Goal: Information Seeking & Learning: Learn about a topic

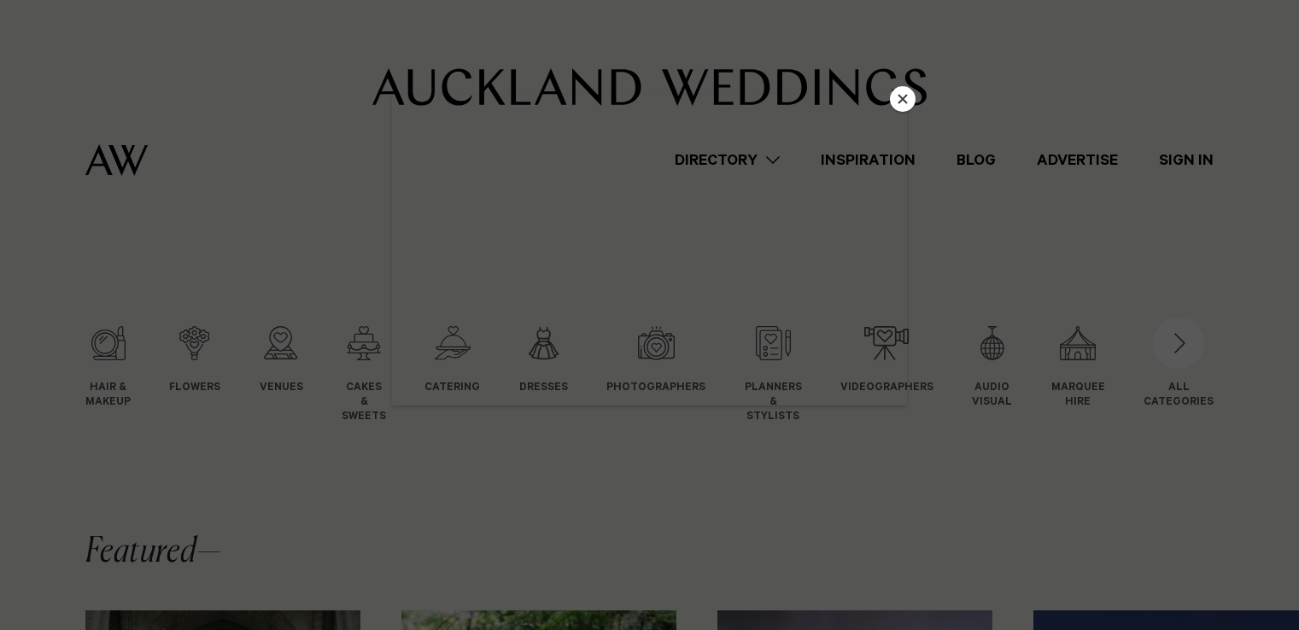
scroll to position [496, 0]
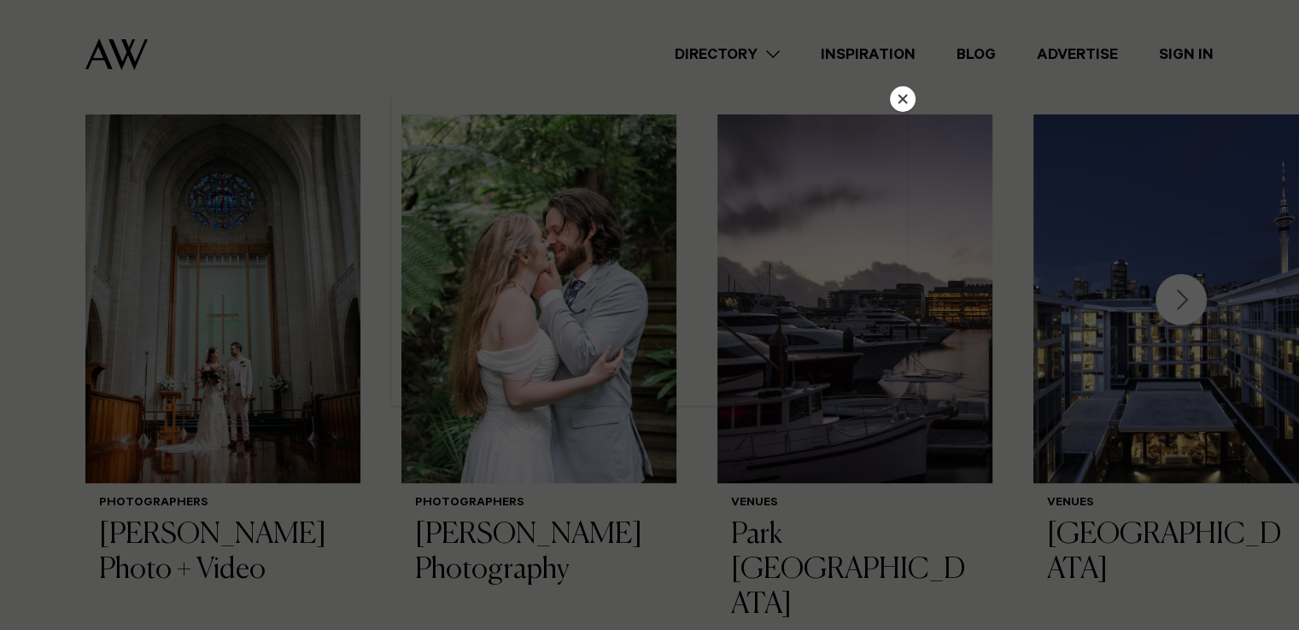
click at [1045, 185] on div at bounding box center [649, 315] width 1299 height 630
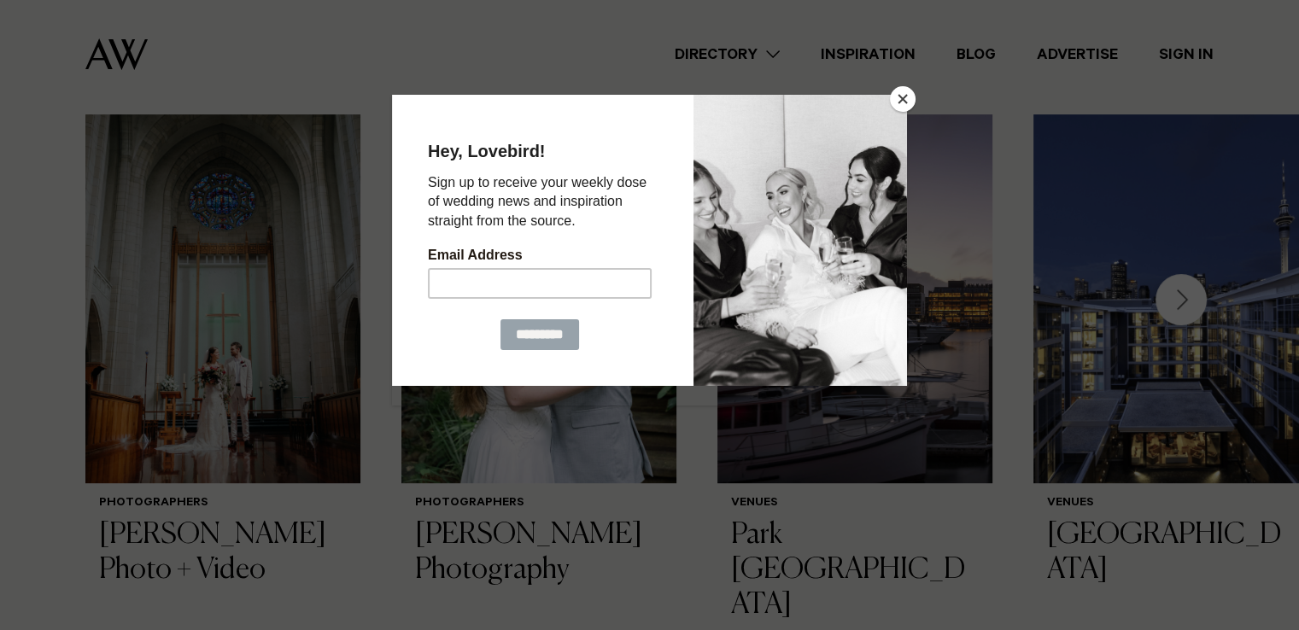
scroll to position [0, 0]
click at [906, 100] on button "Close" at bounding box center [903, 99] width 26 height 26
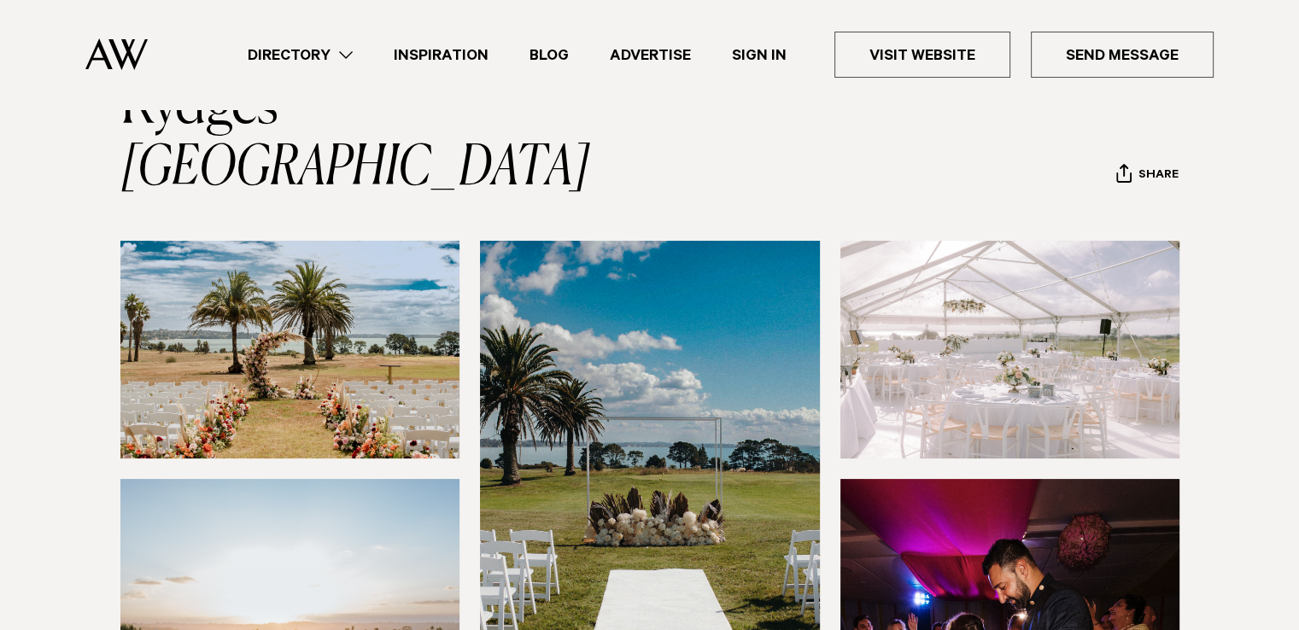
scroll to position [129, 0]
click at [939, 339] on img at bounding box center [1010, 349] width 340 height 218
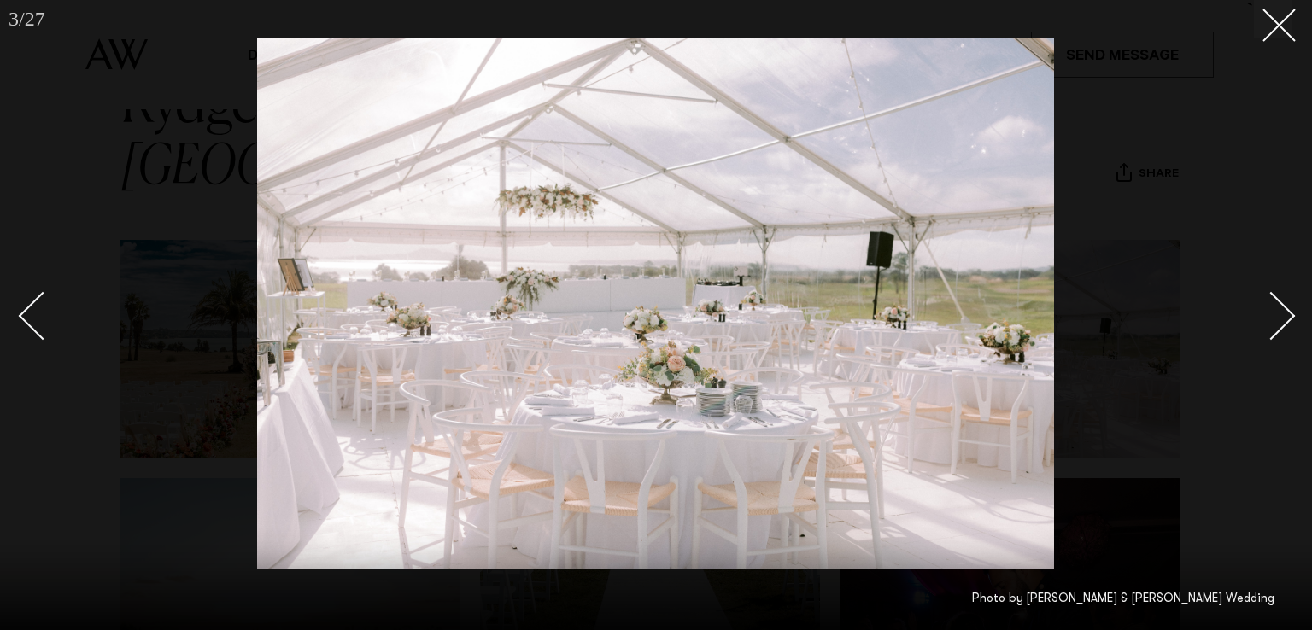
click at [1297, 302] on div at bounding box center [656, 315] width 1312 height 630
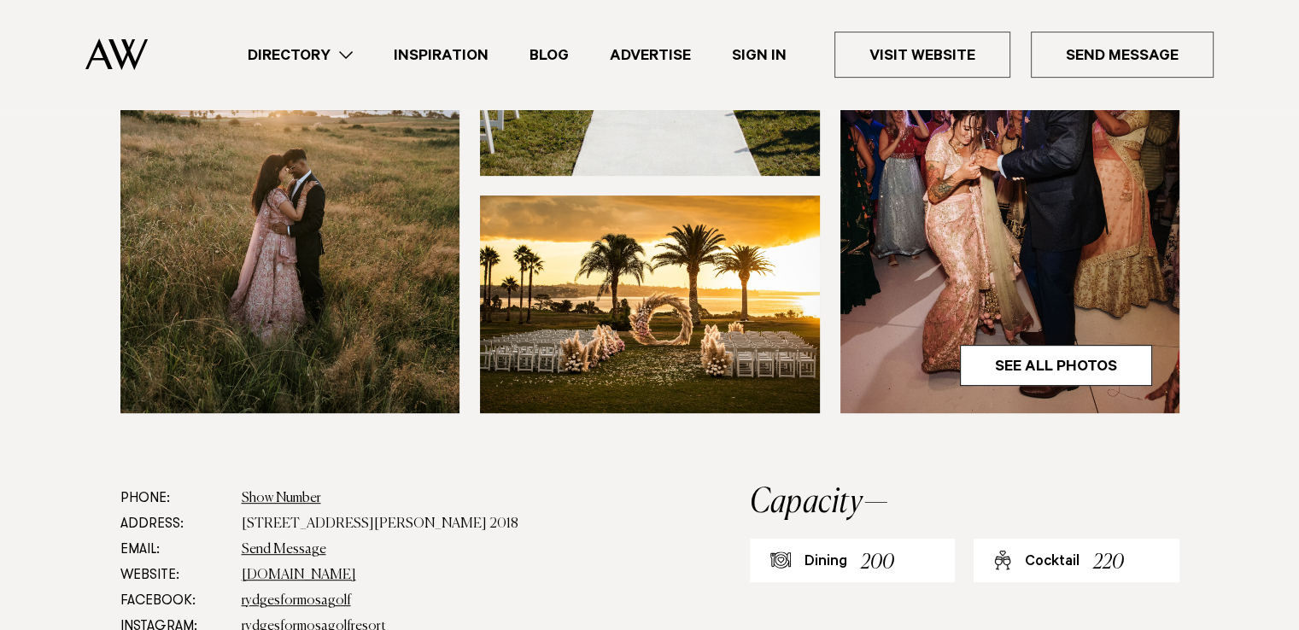
scroll to position [648, 0]
click at [772, 331] on img at bounding box center [650, 305] width 340 height 218
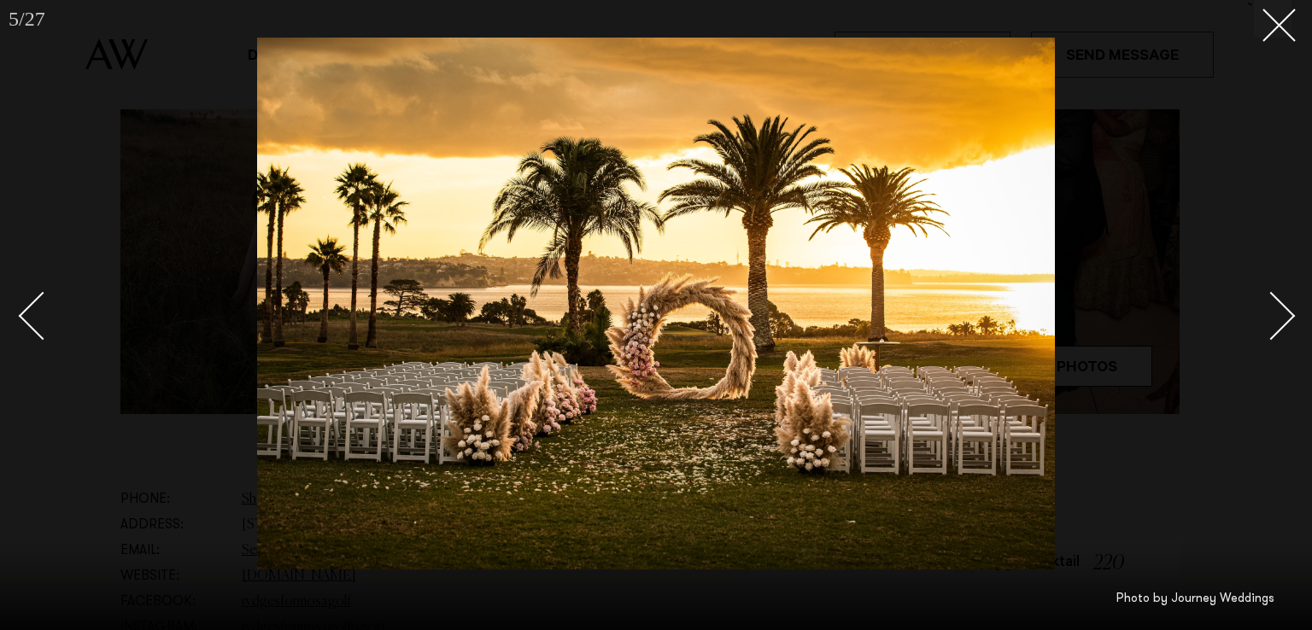
click at [1280, 312] on div "Next slide" at bounding box center [1271, 316] width 49 height 49
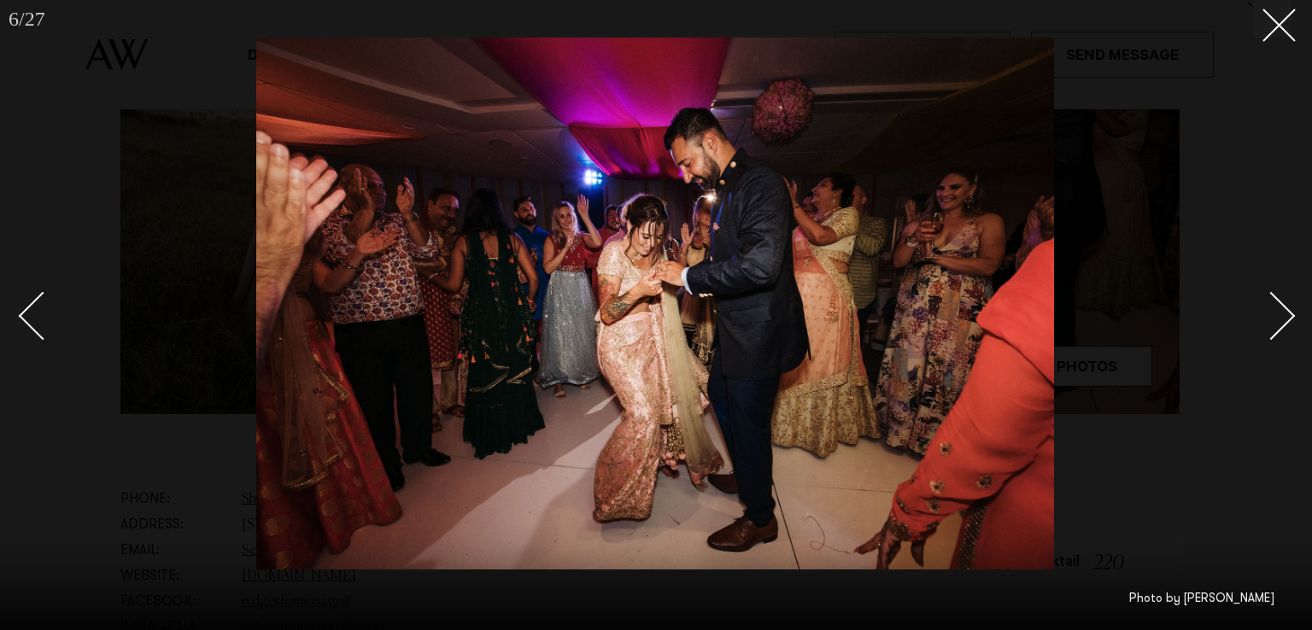
click at [1280, 312] on div "Next slide" at bounding box center [1271, 316] width 49 height 49
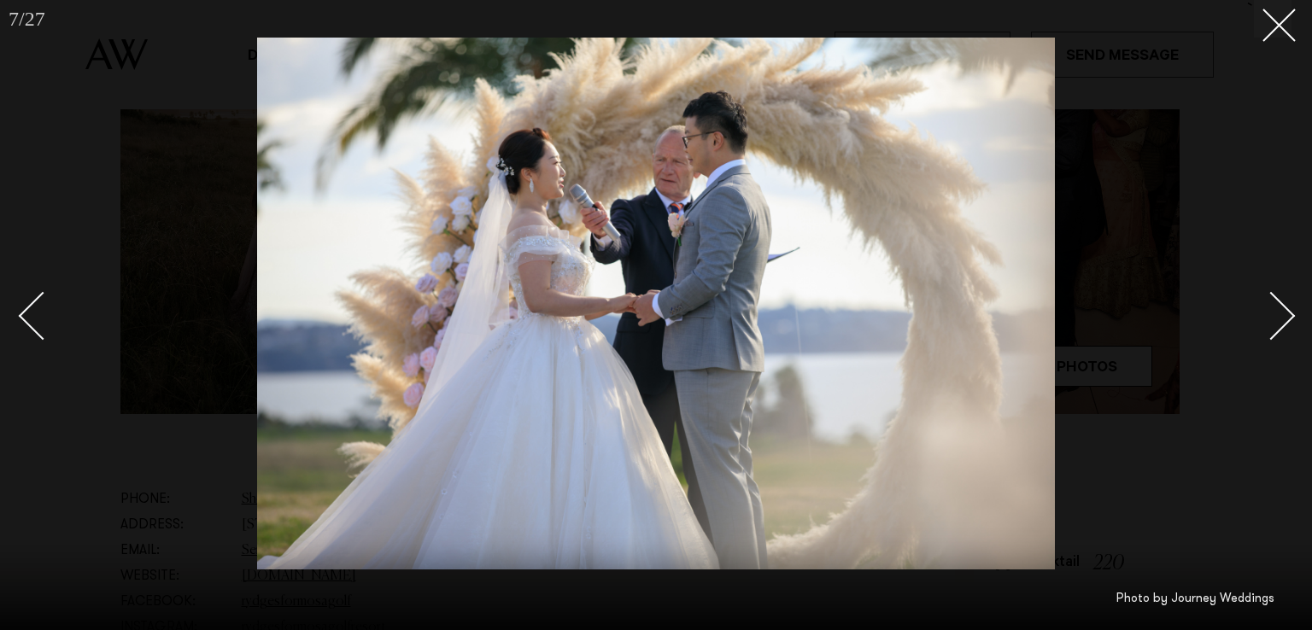
click at [1280, 312] on div "Next slide" at bounding box center [1271, 316] width 49 height 49
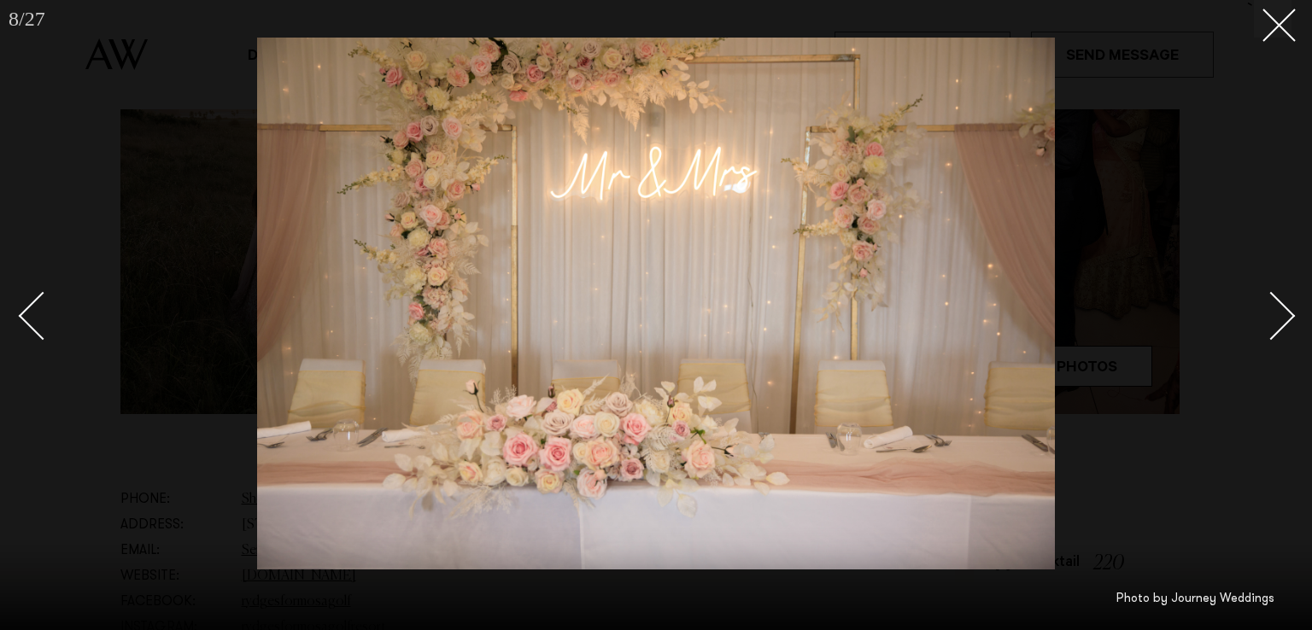
click at [1280, 312] on div "Next slide" at bounding box center [1271, 316] width 49 height 49
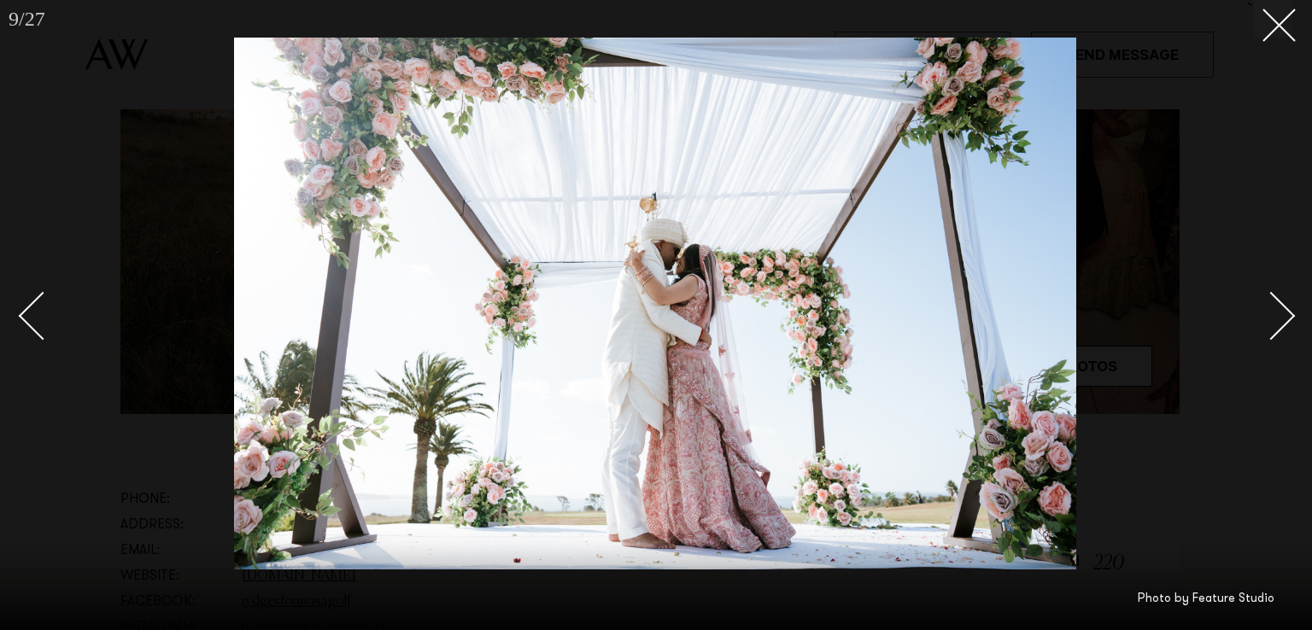
click at [1280, 312] on div "Next slide" at bounding box center [1271, 316] width 49 height 49
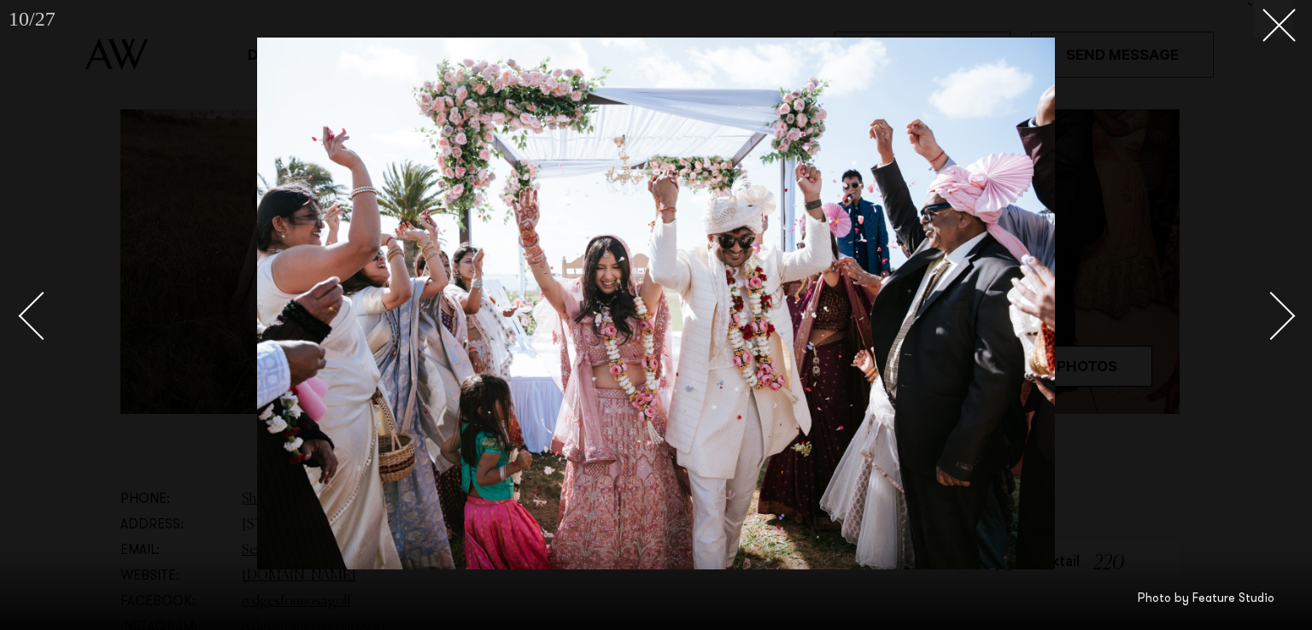
click at [1280, 312] on div "Next slide" at bounding box center [1271, 316] width 49 height 49
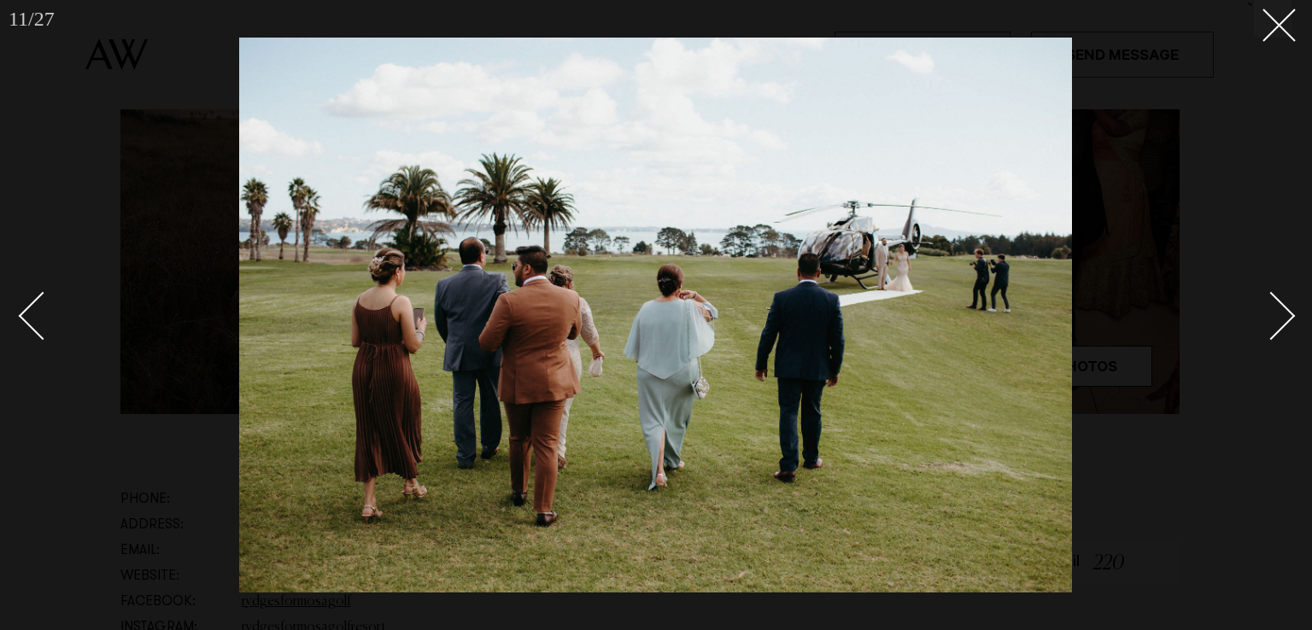
click at [1280, 312] on div "Next slide" at bounding box center [1271, 316] width 49 height 49
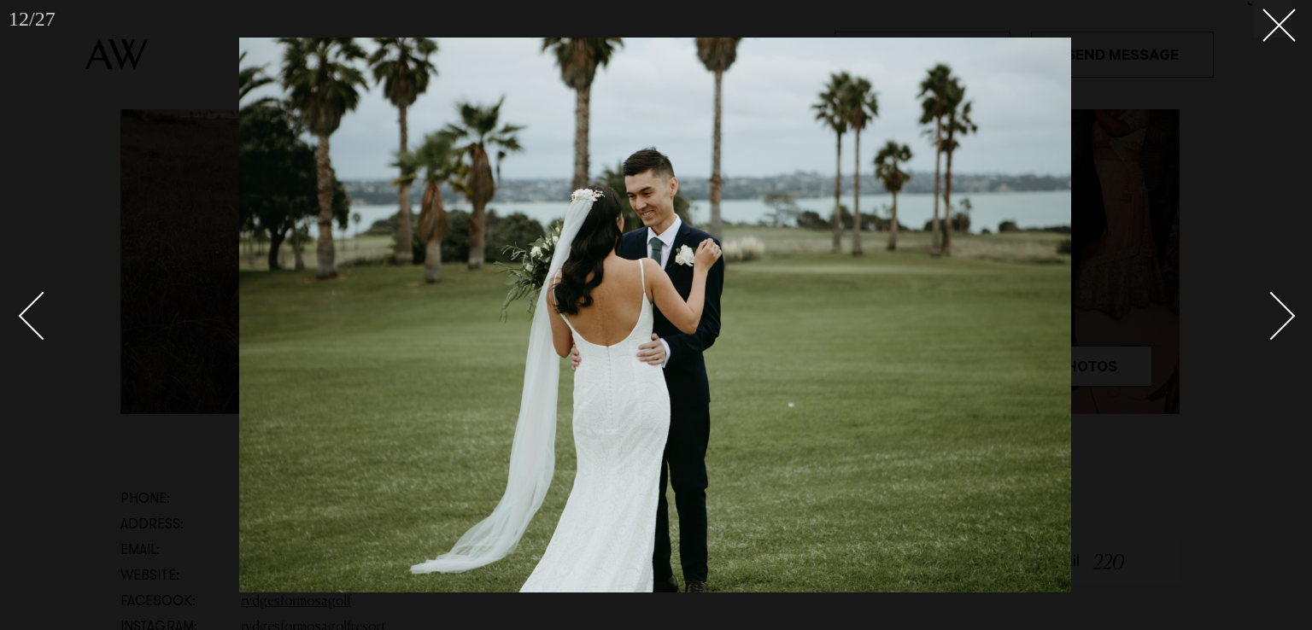
click at [0, 325] on div at bounding box center [656, 315] width 1312 height 630
click at [43, 322] on div "Previous slide" at bounding box center [43, 316] width 49 height 49
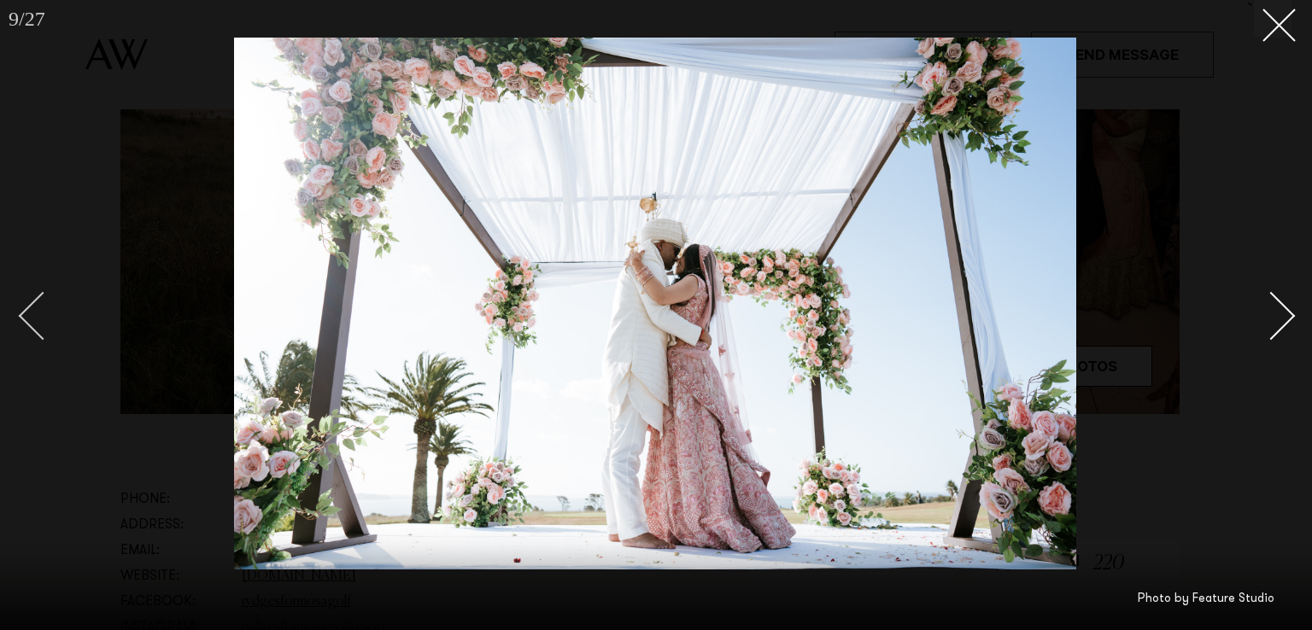
click at [59, 313] on div "Previous slide" at bounding box center [43, 316] width 49 height 49
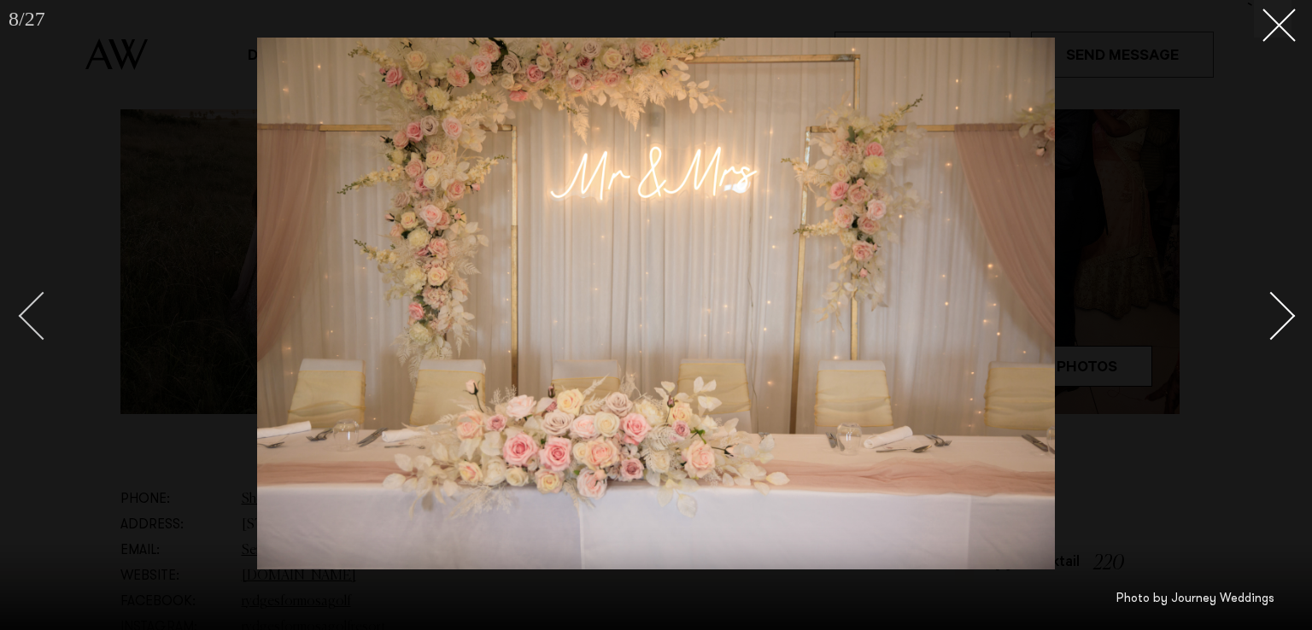
click at [59, 313] on div "Previous slide" at bounding box center [43, 316] width 49 height 49
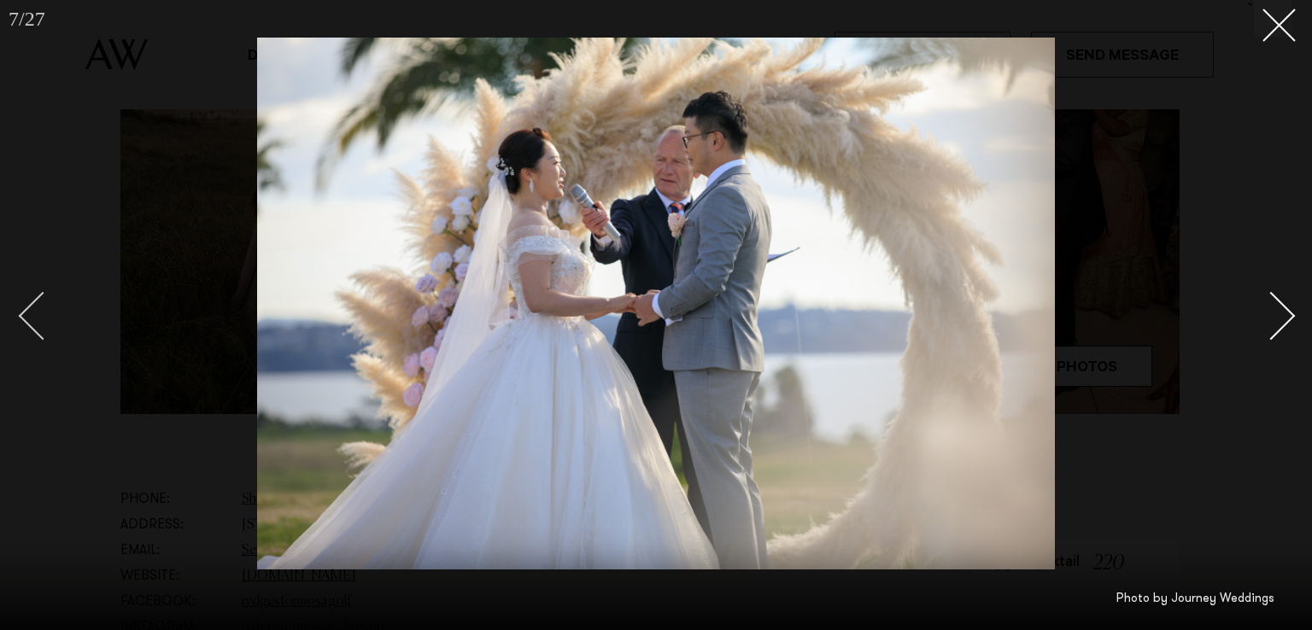
click at [59, 313] on div "Previous slide" at bounding box center [43, 316] width 49 height 49
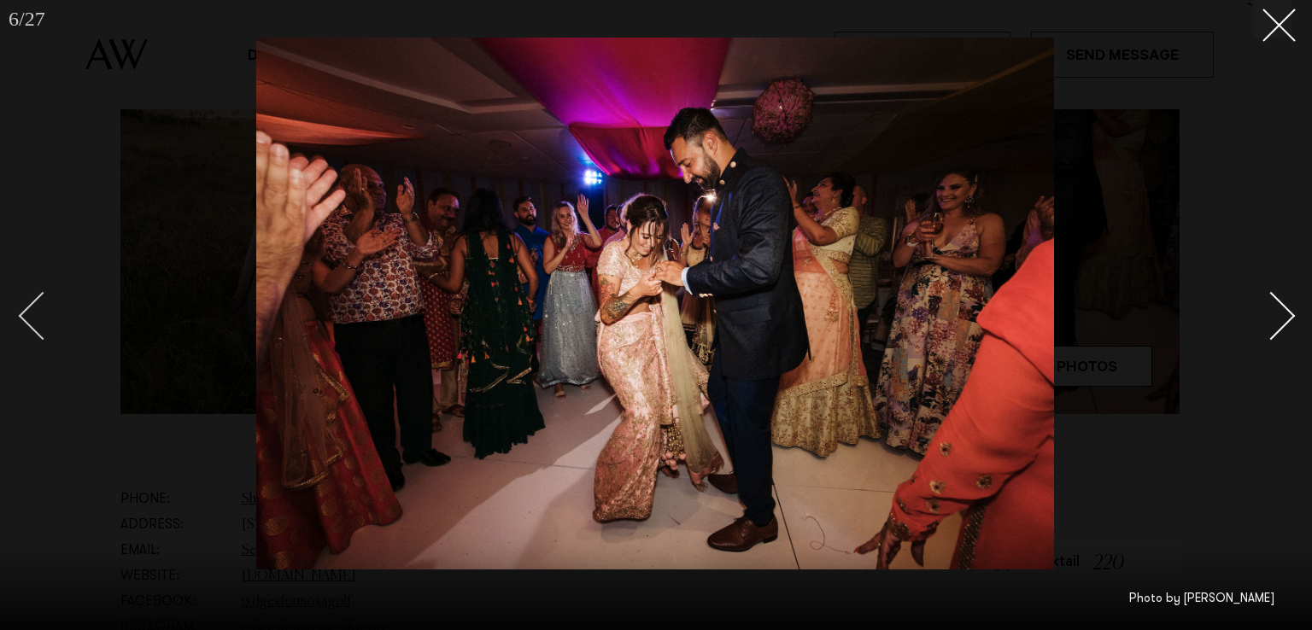
click at [59, 313] on div "Previous slide" at bounding box center [43, 316] width 49 height 49
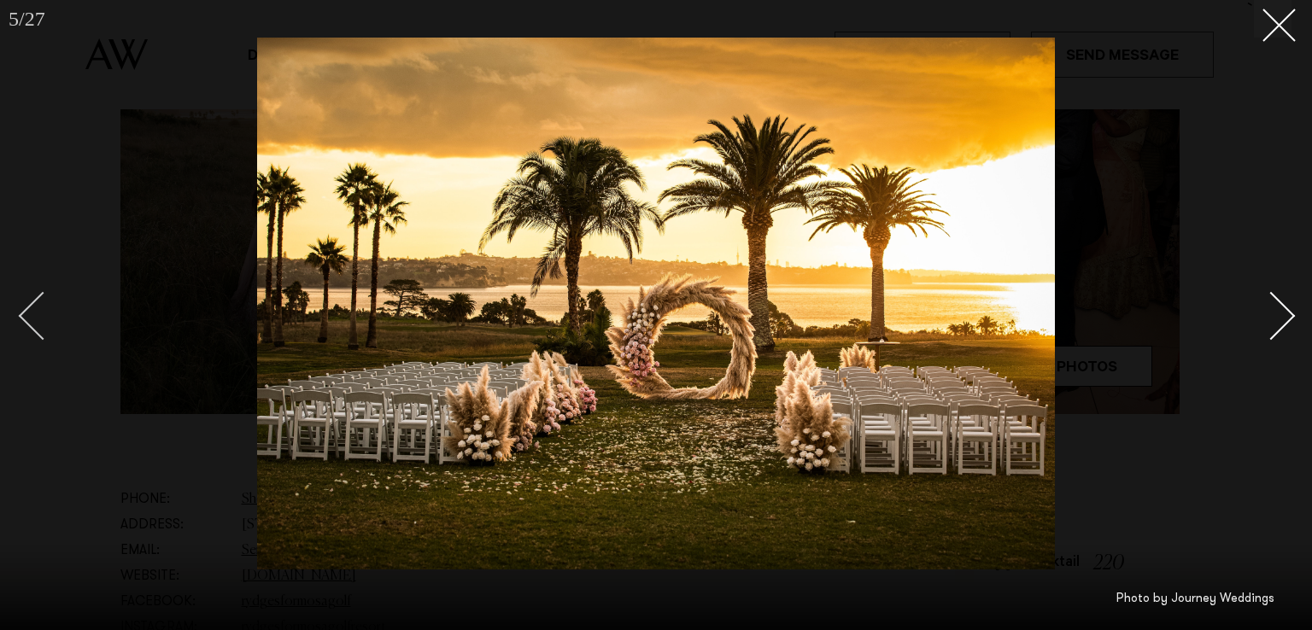
click at [59, 313] on div "Previous slide" at bounding box center [43, 316] width 49 height 49
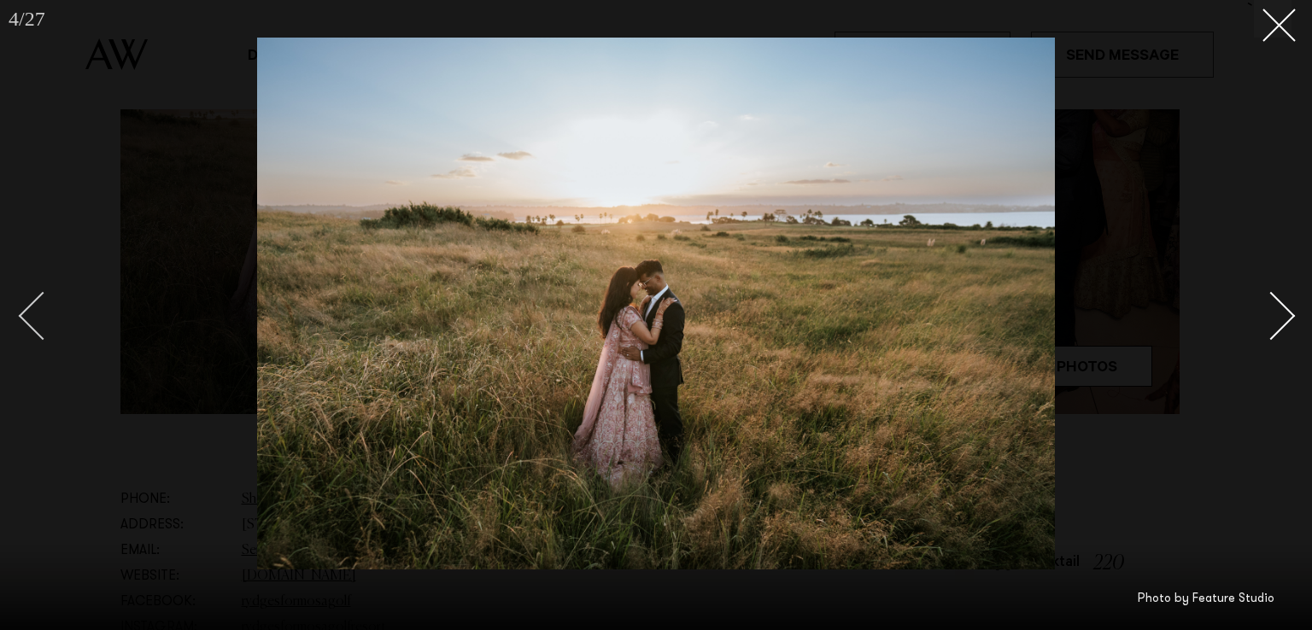
click at [59, 313] on div "Previous slide" at bounding box center [43, 316] width 49 height 49
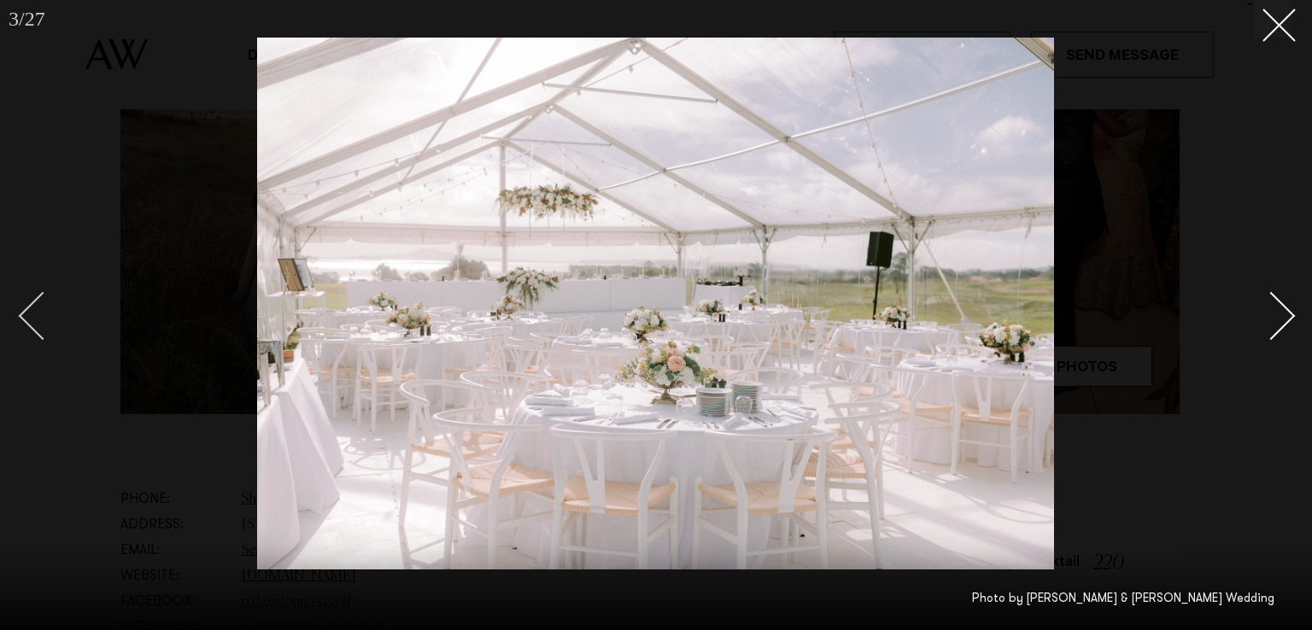
click at [59, 313] on div "Previous slide" at bounding box center [43, 316] width 49 height 49
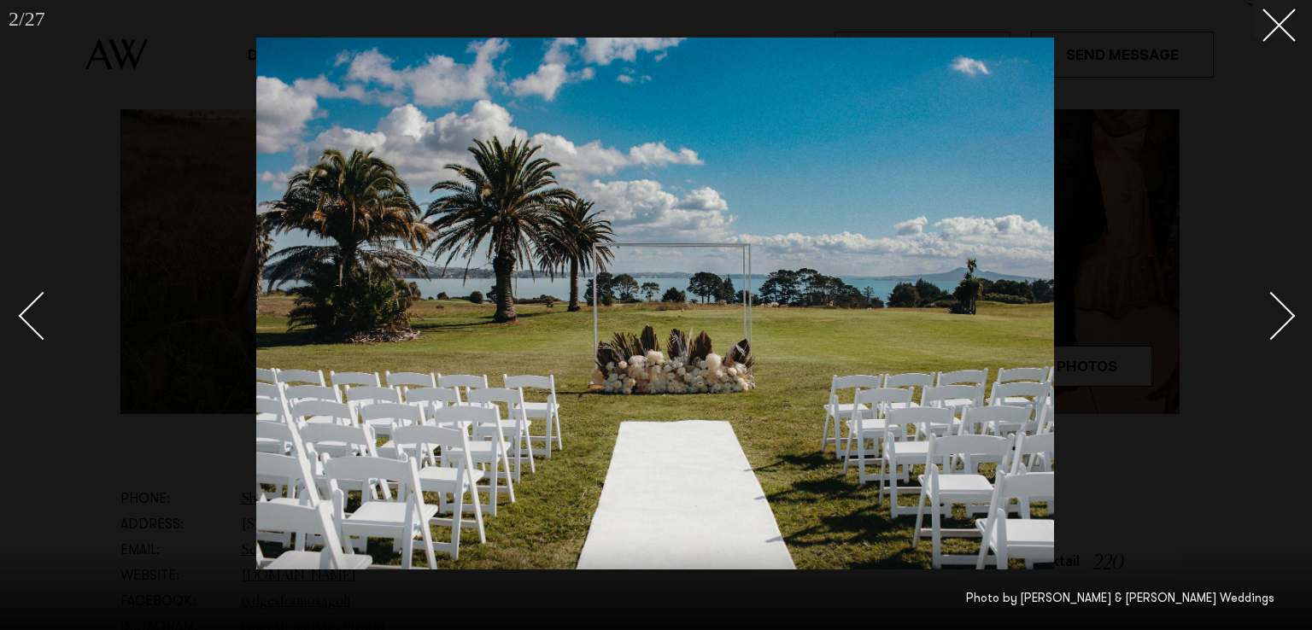
click at [1296, 25] on div at bounding box center [656, 315] width 1312 height 630
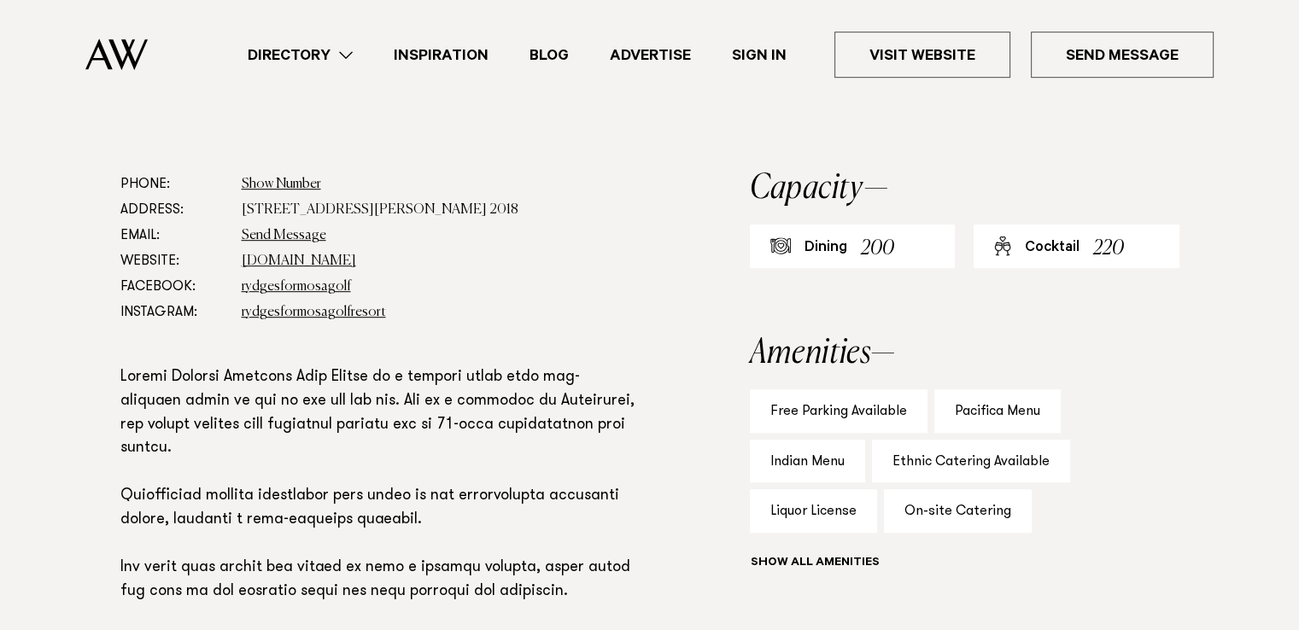
scroll to position [966, 0]
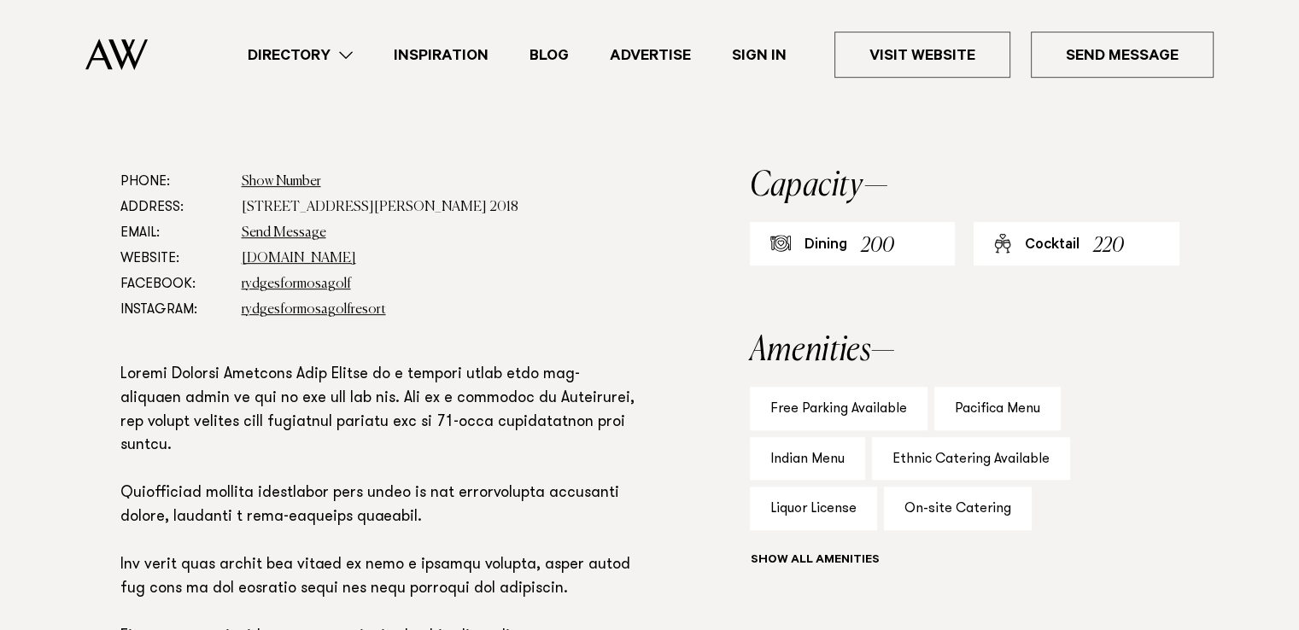
click at [1001, 413] on div "Pacifica Menu" at bounding box center [997, 409] width 126 height 44
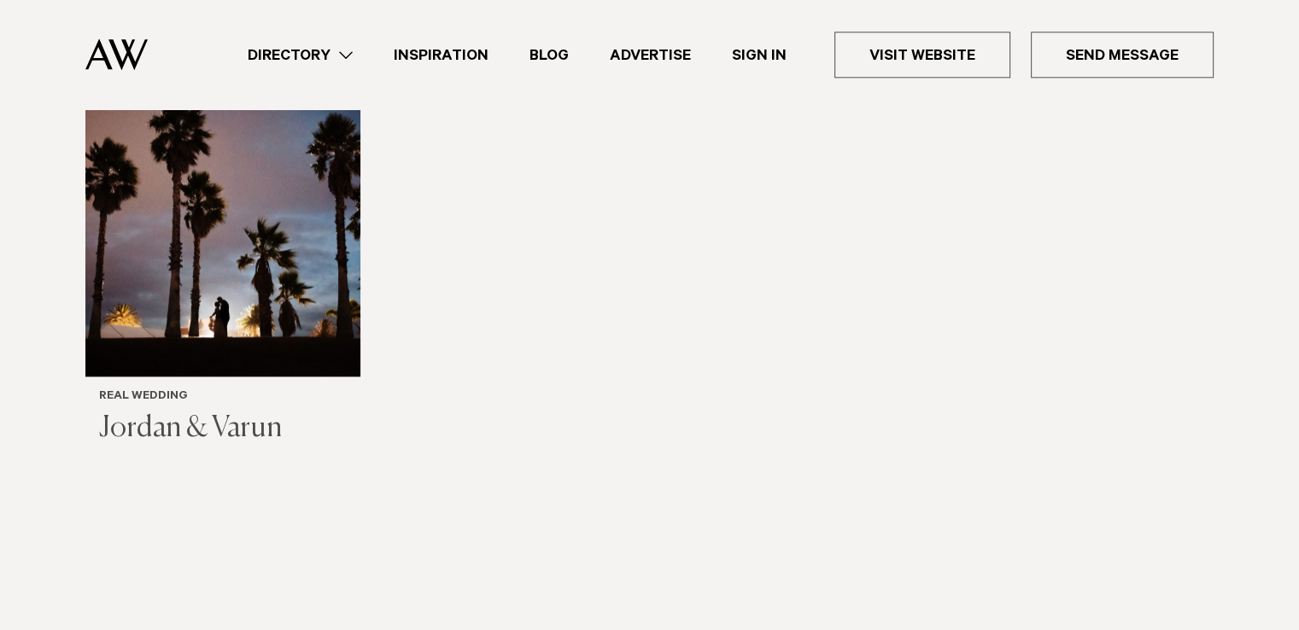
scroll to position [1987, 0]
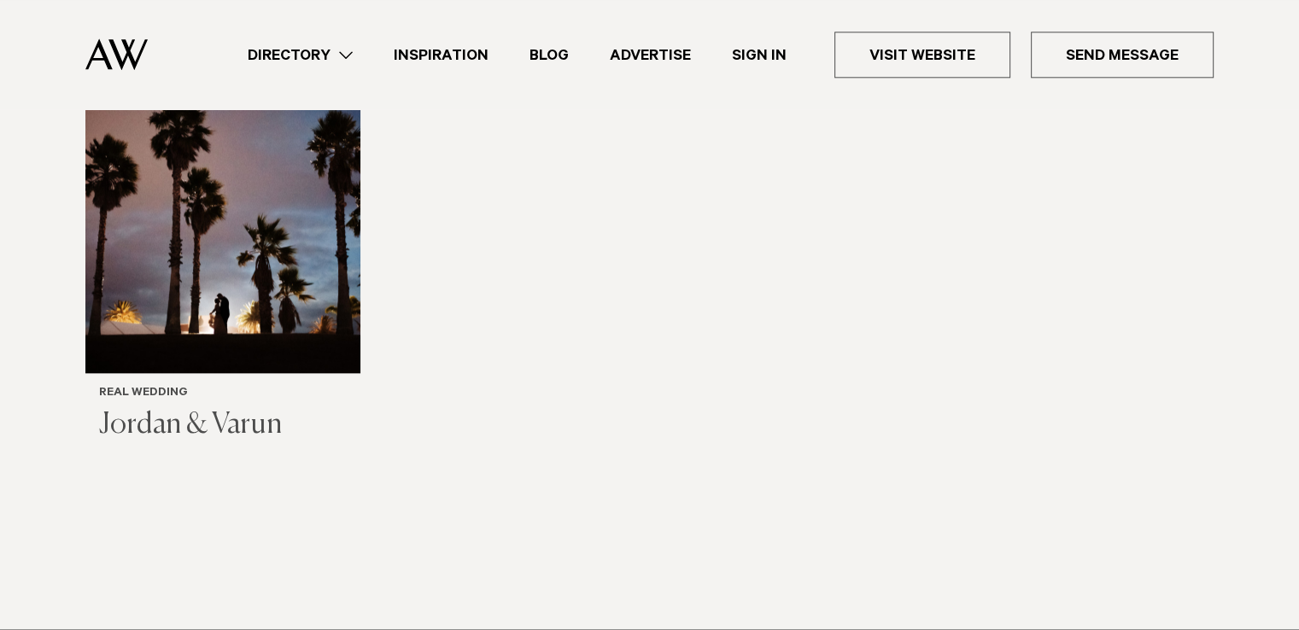
click at [195, 194] on img "1 / 1" at bounding box center [222, 235] width 275 height 275
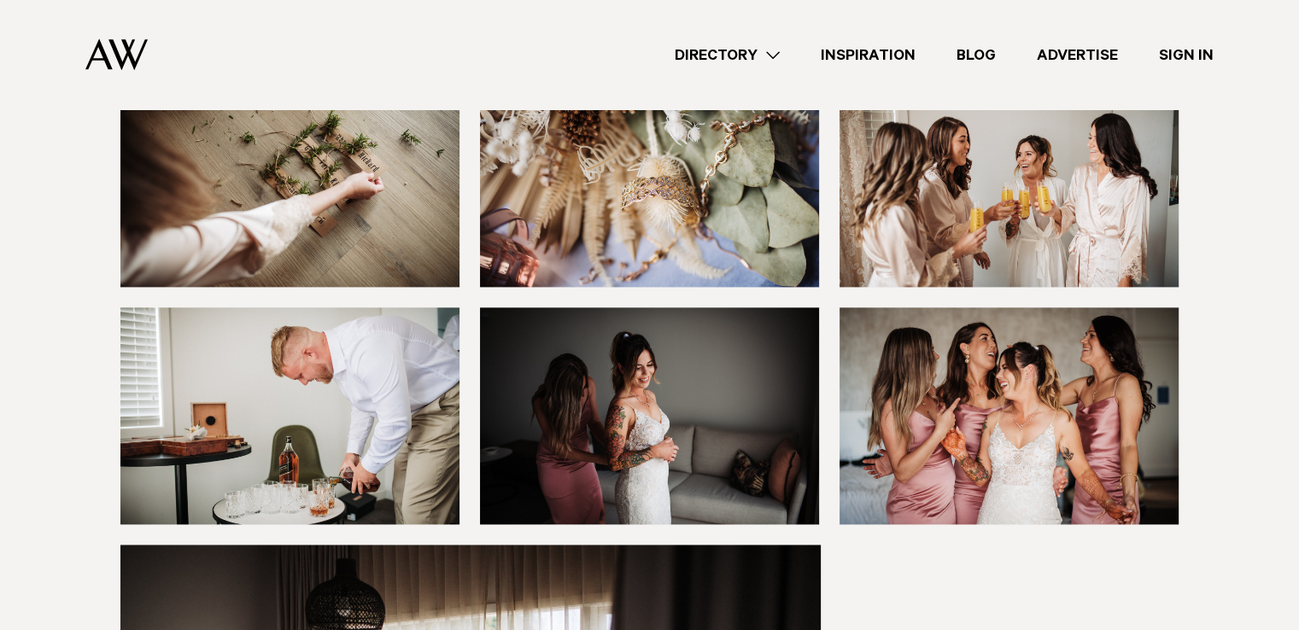
scroll to position [2193, 0]
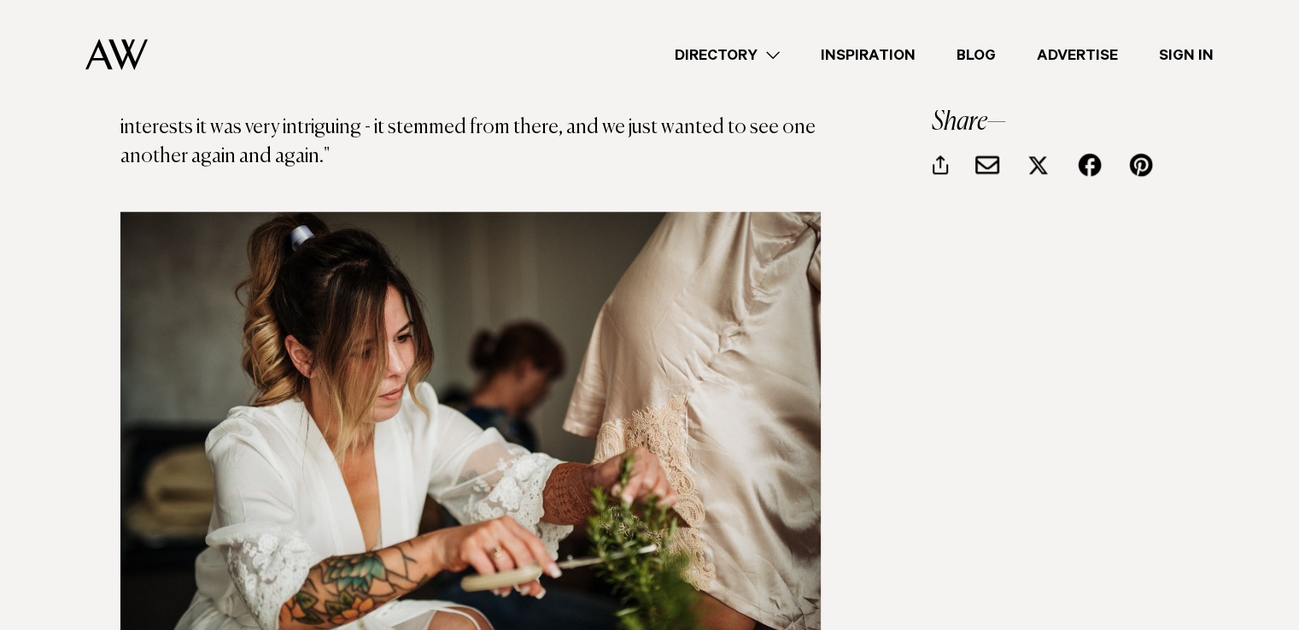
click at [504, 331] on img at bounding box center [470, 436] width 700 height 448
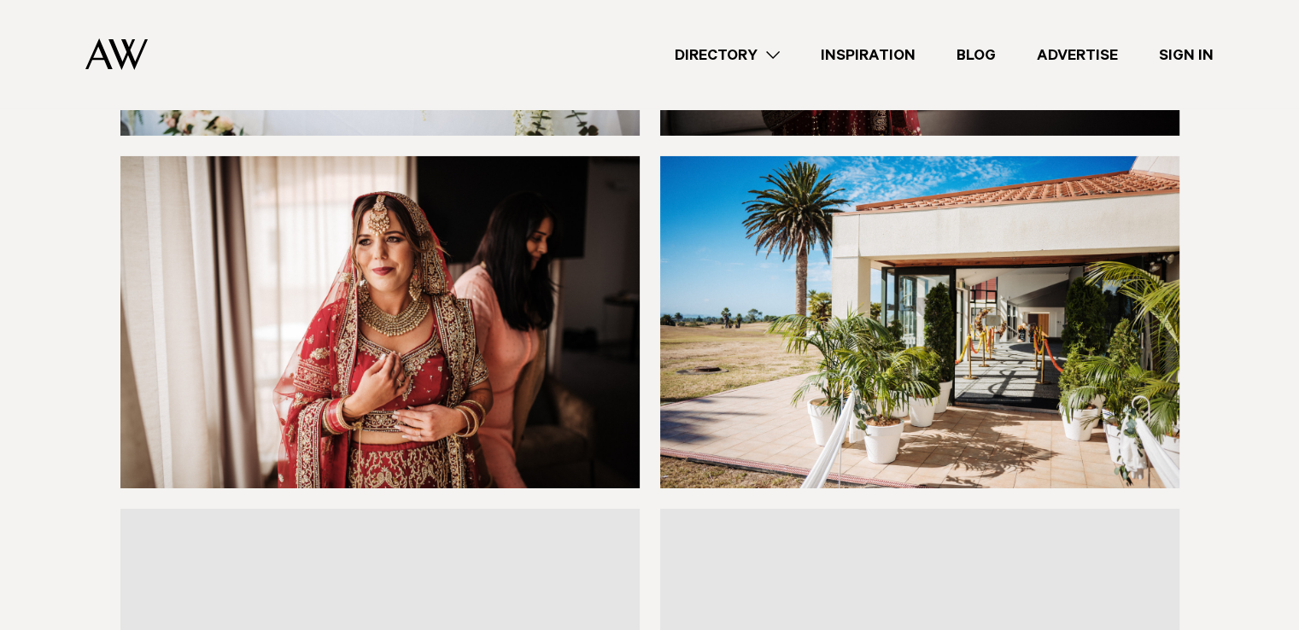
scroll to position [12403, 0]
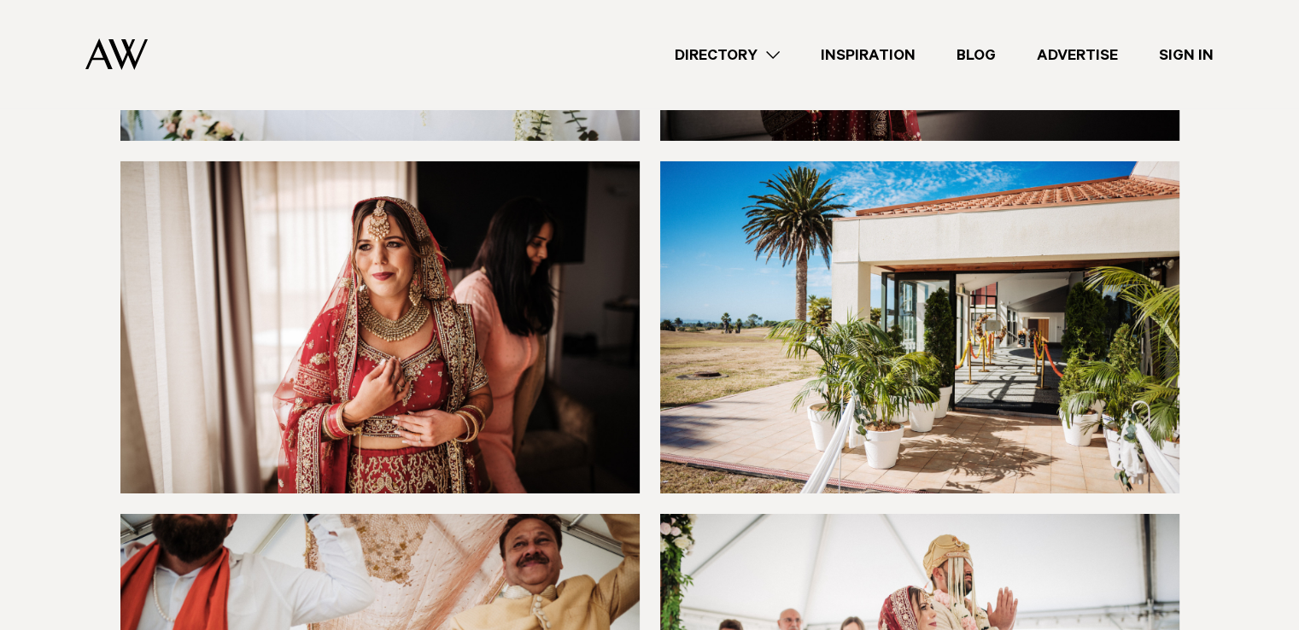
drag, startPoint x: 492, startPoint y: 248, endPoint x: 191, endPoint y: 216, distance: 302.3
click at [191, 216] on img at bounding box center [379, 327] width 519 height 332
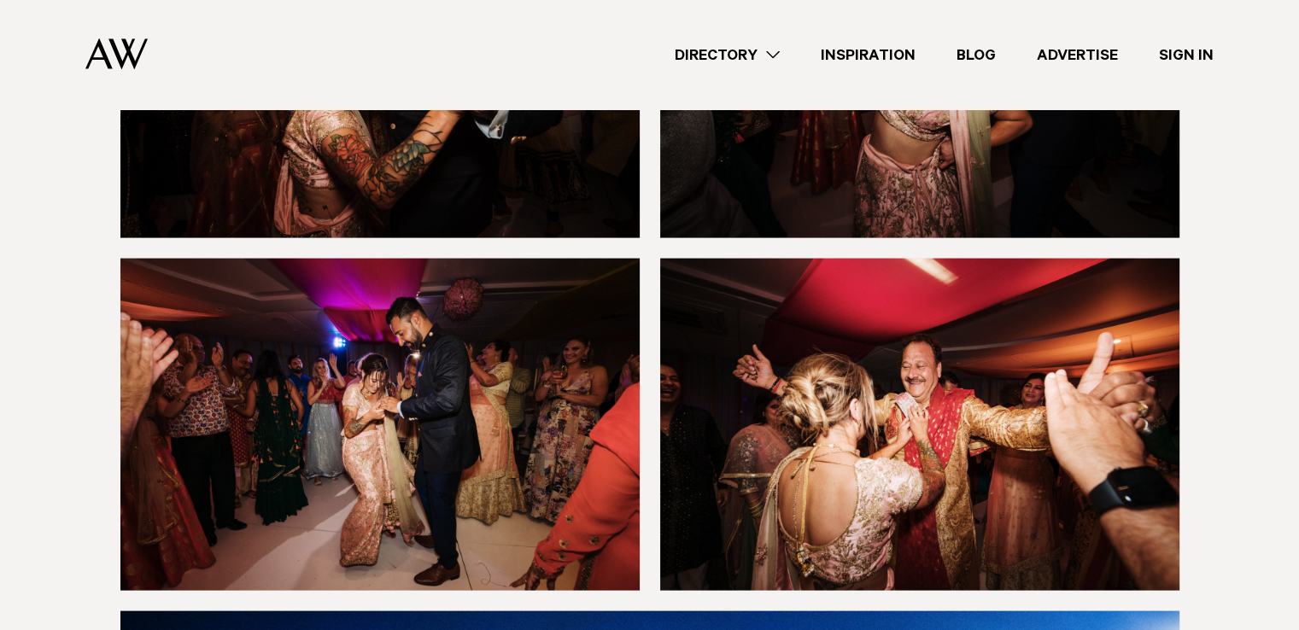
scroll to position [9710, 0]
